Goal: Find specific page/section: Find specific page/section

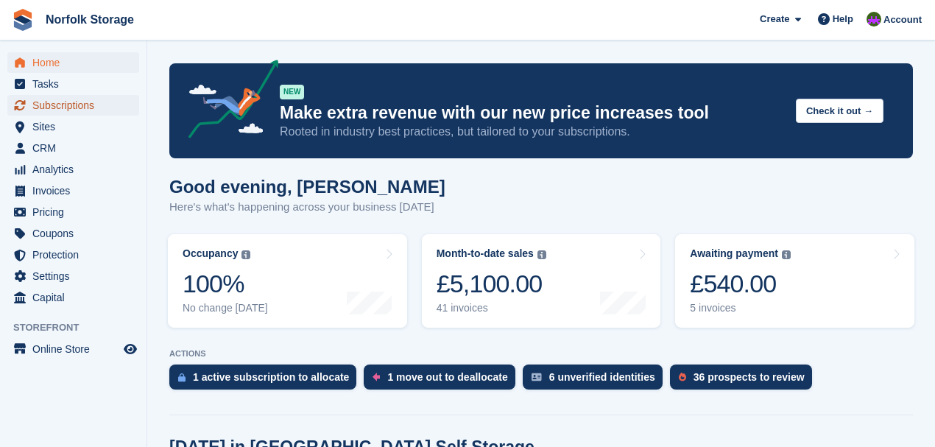
click at [106, 102] on span "Subscriptions" at bounding box center [76, 105] width 88 height 21
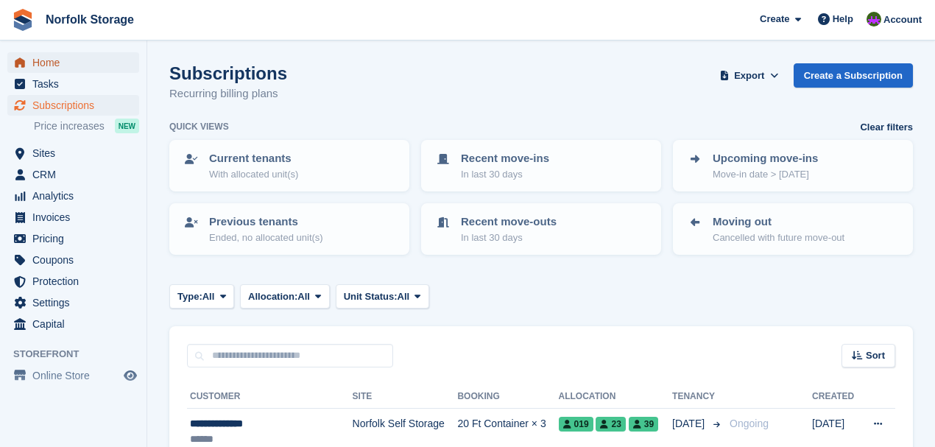
click at [74, 69] on span "Home" at bounding box center [76, 62] width 88 height 21
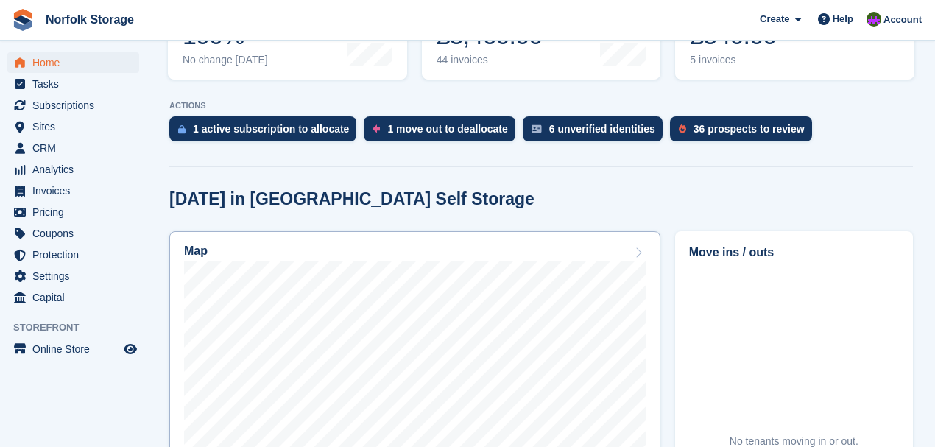
scroll to position [147, 0]
